Goal: Task Accomplishment & Management: Manage account settings

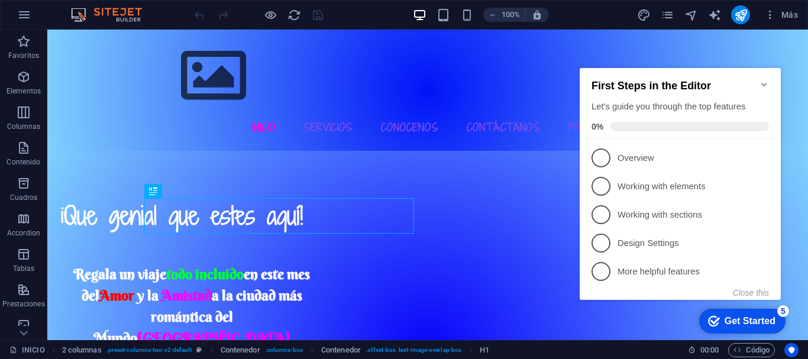
click at [761, 80] on icon "Minimize checklist" at bounding box center [764, 84] width 9 height 9
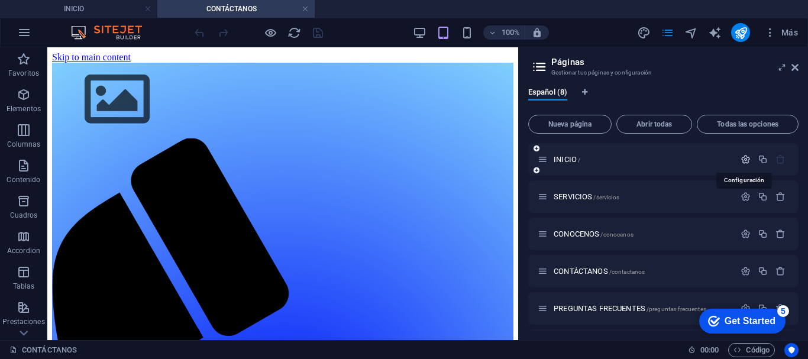
click at [0, 0] on icon "button" at bounding box center [0, 0] width 0 height 0
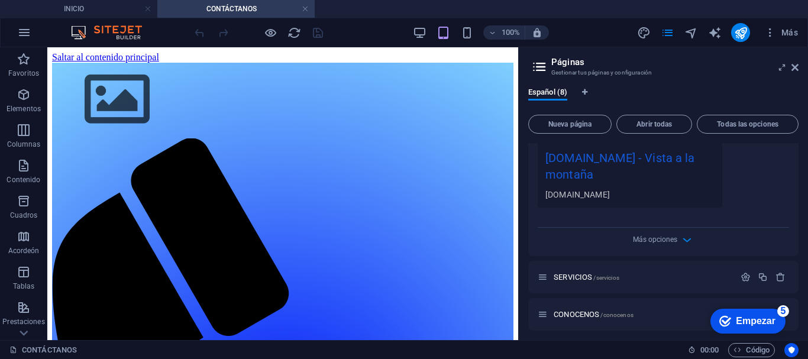
scroll to position [418, 0]
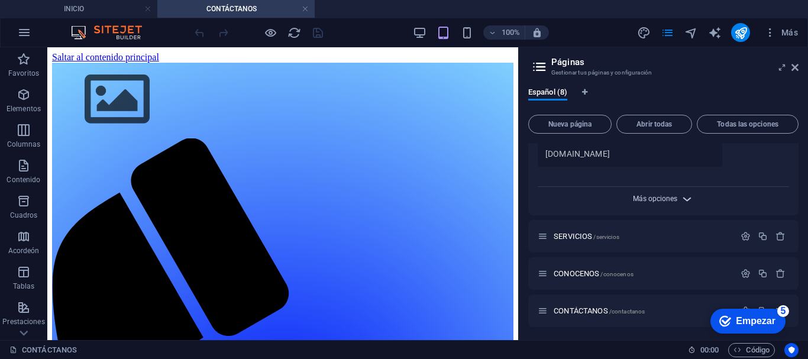
click at [668, 198] on span "Más opciones" at bounding box center [655, 199] width 44 height 8
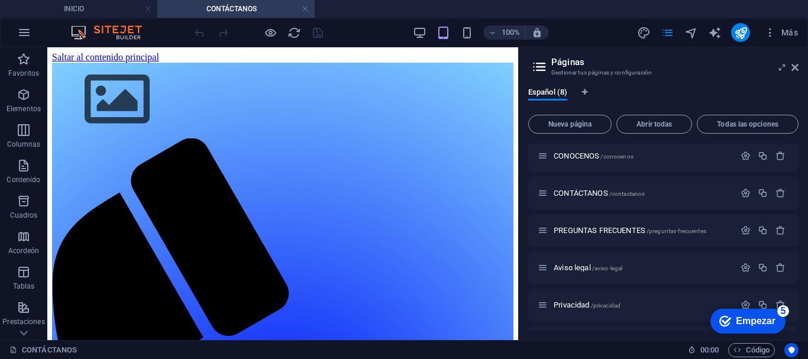
scroll to position [749, 0]
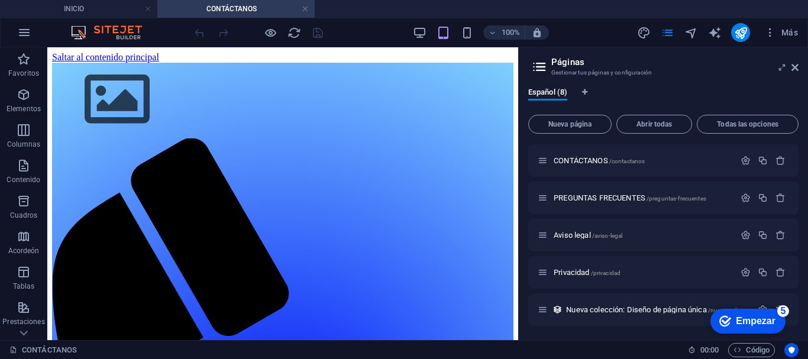
drag, startPoint x: 798, startPoint y: 244, endPoint x: 89, endPoint y: 17, distance: 743.8
click at [647, 305] on span "Nueva colección: Diseño de página única /nueva-coleccion-elemento" at bounding box center [673, 309] width 215 height 9
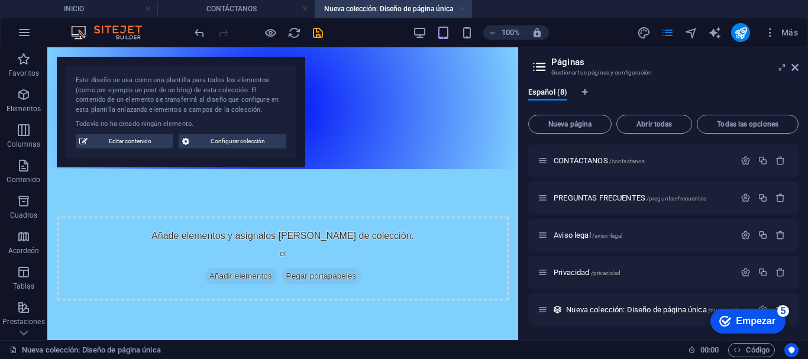
click at [461, 8] on link at bounding box center [462, 9] width 7 height 11
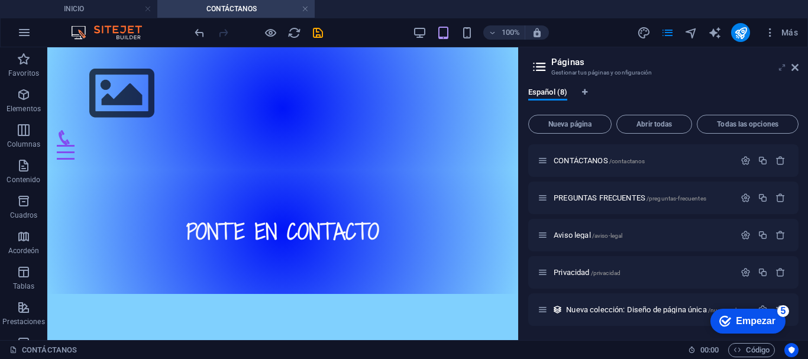
click at [0, 0] on icon at bounding box center [0, 0] width 0 height 0
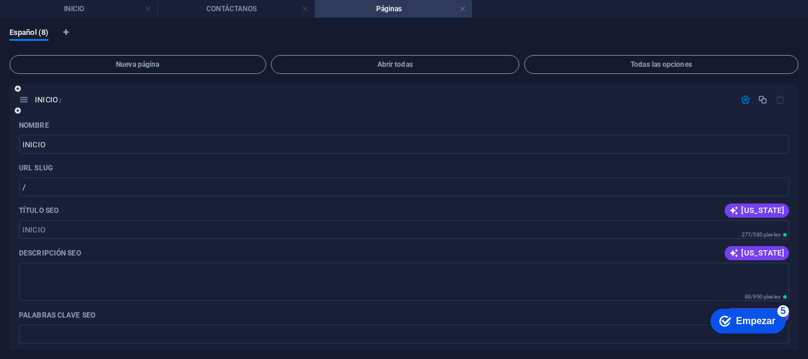
drag, startPoint x: 799, startPoint y: 143, endPoint x: 788, endPoint y: 191, distance: 49.7
click at [788, 191] on div "Español (8) Nueva página Abrir todas Todas las opciones INICIO / Nombre INICIO …" at bounding box center [404, 188] width 808 height 341
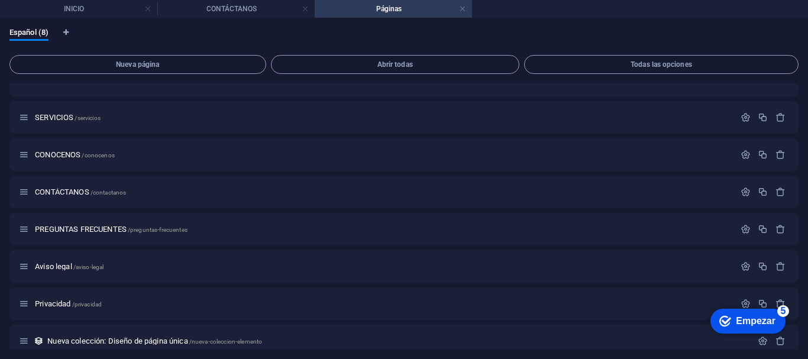
scroll to position [650, 0]
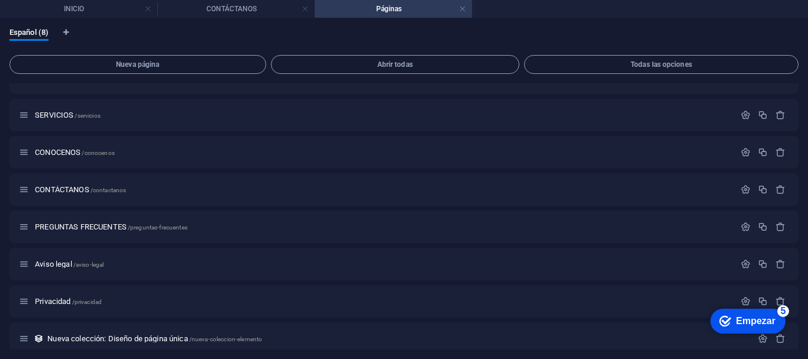
click at [776, 335] on div "checkmark Empezar 5 Primeros pasos en el editor Permítanos guiarle a través de …" at bounding box center [740, 321] width 101 height 36
click at [779, 343] on icon "button" at bounding box center [781, 339] width 10 height 10
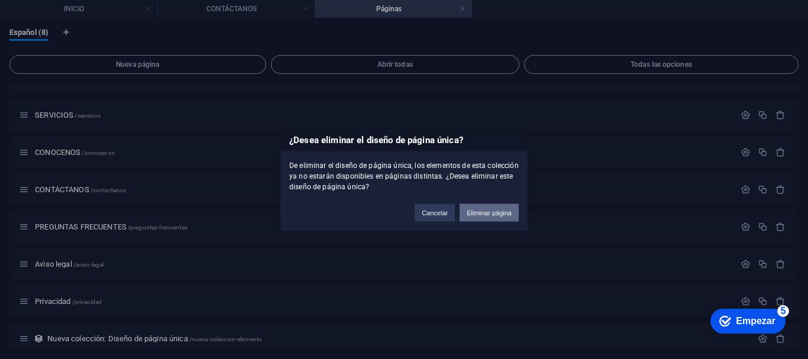
click at [479, 215] on button "Eliminar página" at bounding box center [489, 213] width 59 height 18
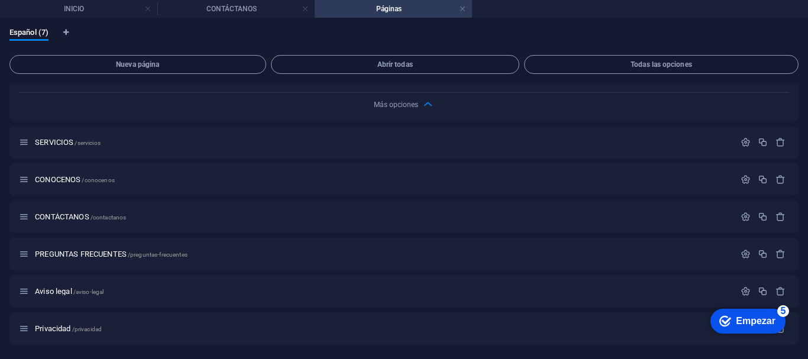
scroll to position [622, 0]
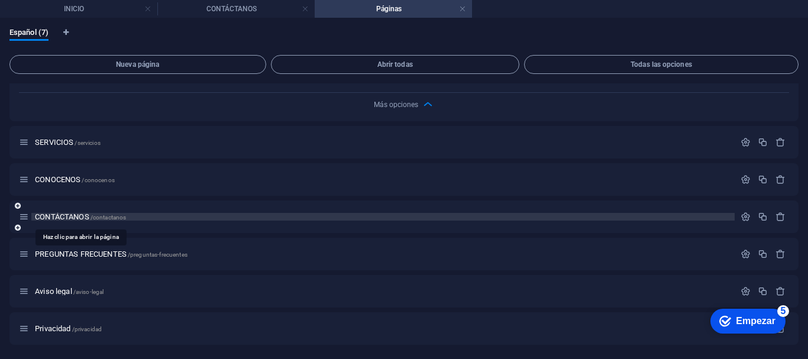
click at [44, 220] on span "CONTÁCTANOS /contactanos" at bounding box center [80, 216] width 91 height 9
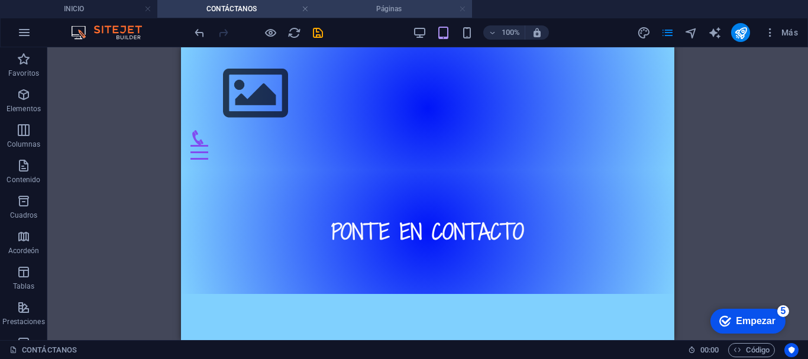
click at [462, 9] on link at bounding box center [462, 9] width 7 height 11
